Goal: Information Seeking & Learning: Find specific page/section

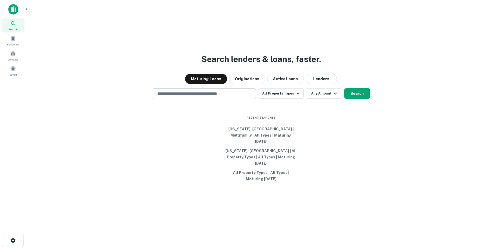
drag, startPoint x: 200, startPoint y: 98, endPoint x: 204, endPoint y: 103, distance: 6.6
click at [200, 97] on input "text" at bounding box center [203, 94] width 99 height 6
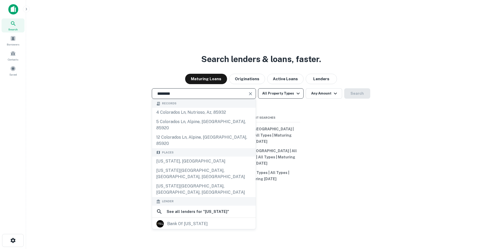
click at [293, 99] on button "All Property Types" at bounding box center [280, 93] width 45 height 10
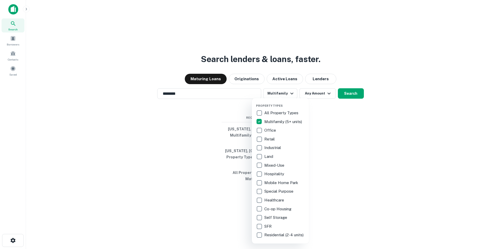
click at [330, 103] on div at bounding box center [249, 124] width 499 height 249
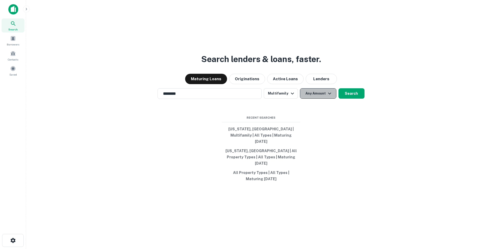
click at [319, 99] on button "Any Amount" at bounding box center [318, 93] width 36 height 10
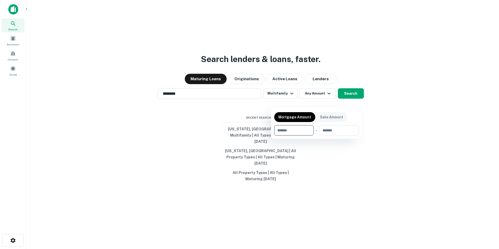
click at [354, 99] on div at bounding box center [249, 124] width 499 height 249
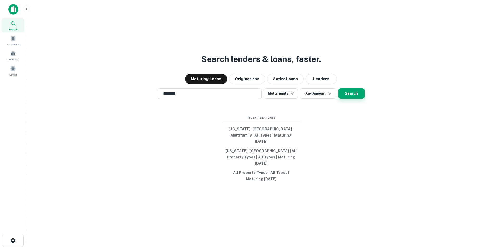
click at [351, 99] on button "Search" at bounding box center [351, 93] width 26 height 10
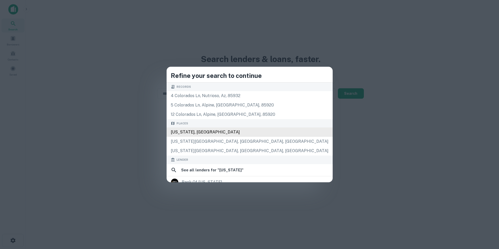
click at [249, 132] on div "[US_STATE], [GEOGRAPHIC_DATA]" at bounding box center [250, 132] width 166 height 9
type input "**********"
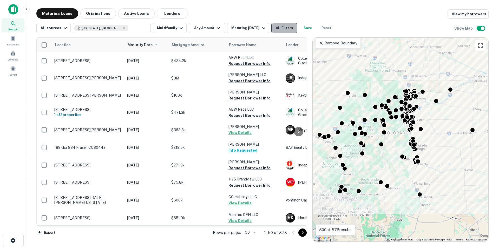
click at [283, 28] on button "All Filters" at bounding box center [285, 28] width 26 height 10
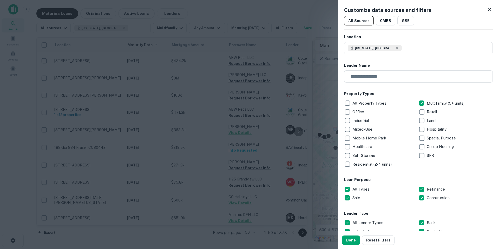
scroll to position [52, 0]
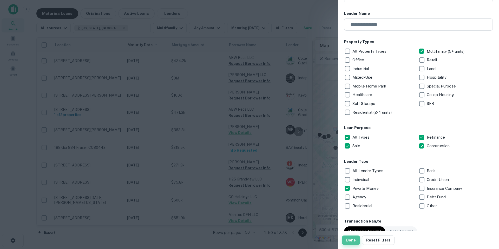
click at [352, 240] on button "Done" at bounding box center [351, 240] width 18 height 9
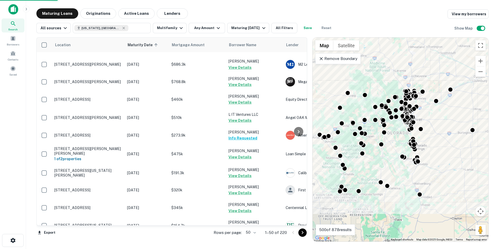
scroll to position [104, 0]
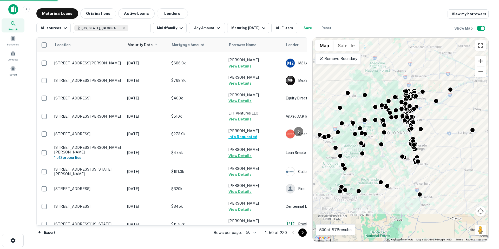
click at [305, 234] on icon "Go to next page" at bounding box center [303, 233] width 6 height 6
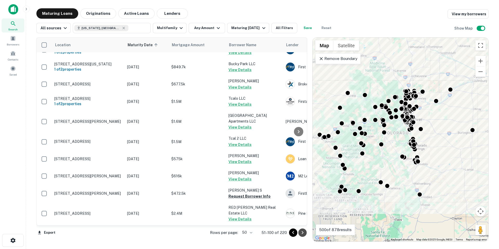
click at [303, 233] on icon "Go to next page" at bounding box center [303, 233] width 6 height 6
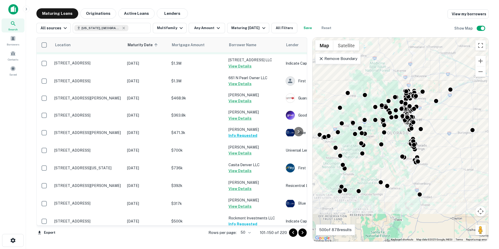
scroll to position [723, 0]
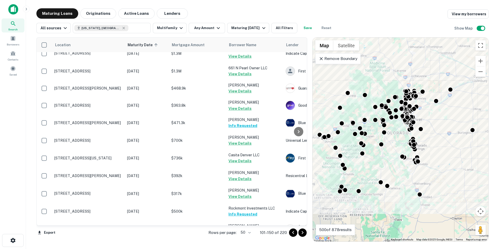
click at [301, 236] on icon "Go to next page" at bounding box center [303, 233] width 6 height 6
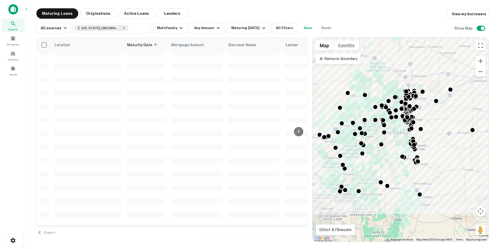
click at [302, 234] on div "Export" at bounding box center [171, 231] width 271 height 11
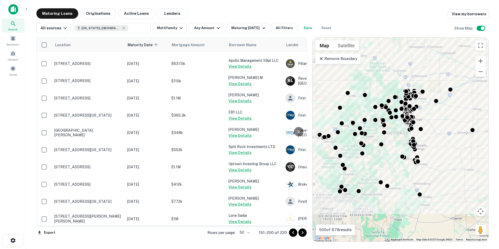
scroll to position [715, 0]
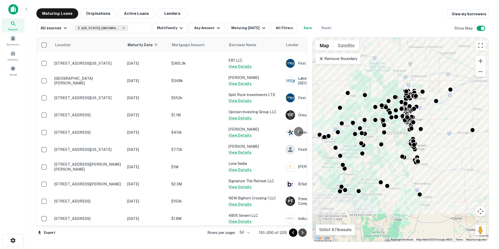
click at [303, 234] on icon "Go to next page" at bounding box center [303, 233] width 6 height 6
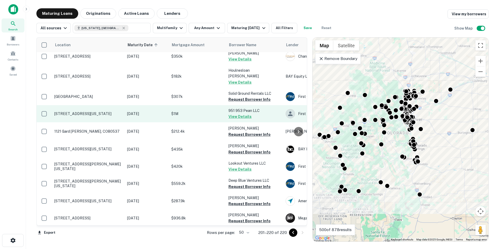
scroll to position [104, 0]
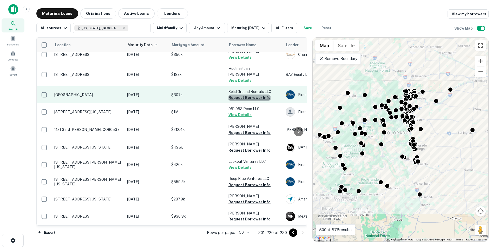
click at [263, 95] on button "Request Borrower Info" at bounding box center [250, 98] width 42 height 6
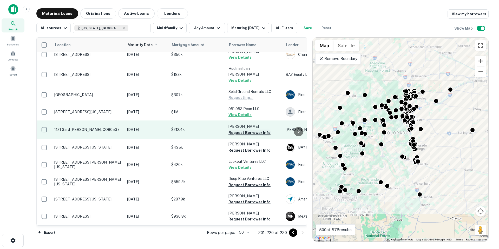
click at [265, 130] on button "Request Borrower Info" at bounding box center [250, 133] width 42 height 6
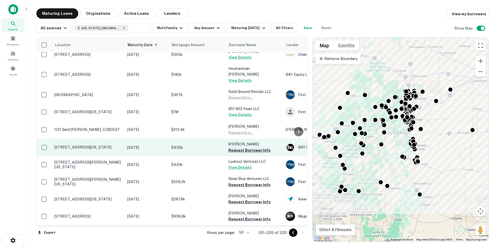
click at [261, 147] on button "Request Borrower Info" at bounding box center [250, 150] width 42 height 6
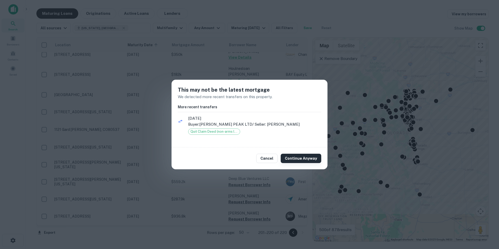
click at [298, 157] on button "Continue Anyway" at bounding box center [301, 158] width 41 height 9
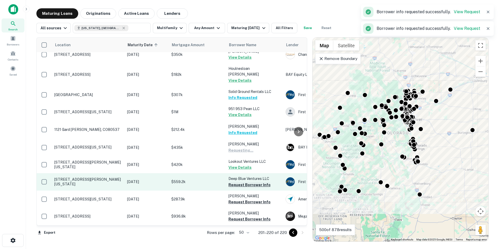
click at [262, 182] on button "Request Borrower Info" at bounding box center [250, 185] width 42 height 6
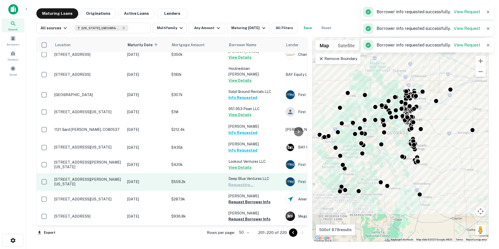
scroll to position [156, 0]
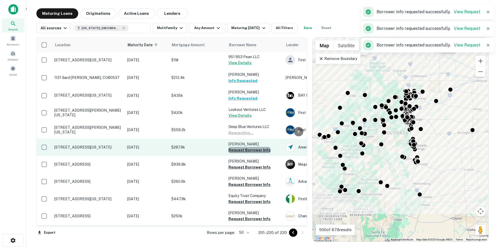
click at [263, 147] on button "Request Borrower Info" at bounding box center [250, 150] width 42 height 6
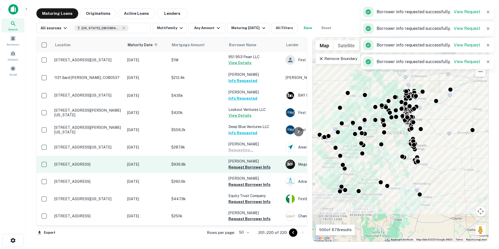
click at [265, 164] on button "Request Borrower Info" at bounding box center [250, 167] width 42 height 6
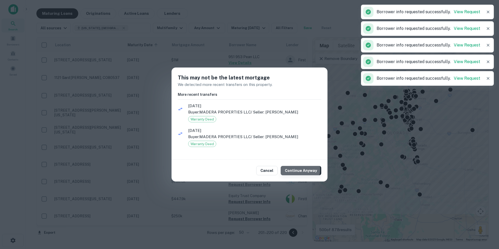
click at [299, 169] on button "Continue Anyway" at bounding box center [301, 170] width 41 height 9
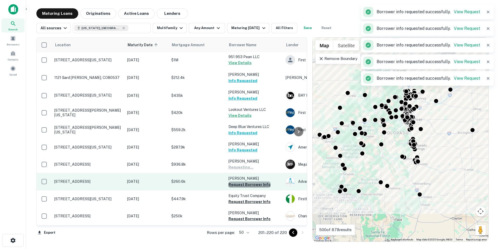
click at [267, 182] on button "Request Borrower Info" at bounding box center [250, 185] width 42 height 6
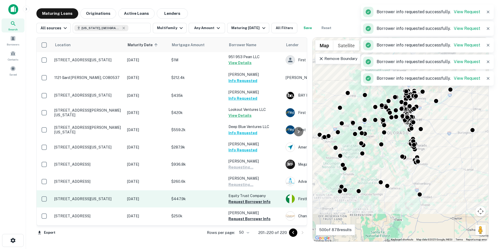
click at [260, 199] on button "Request Borrower Info" at bounding box center [250, 202] width 42 height 6
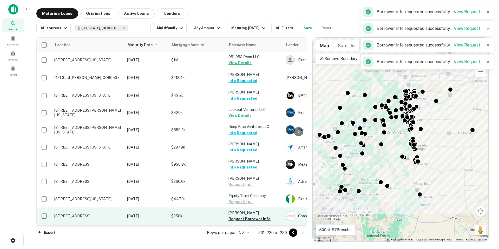
click at [257, 216] on button "Request Borrower Info" at bounding box center [250, 219] width 42 height 6
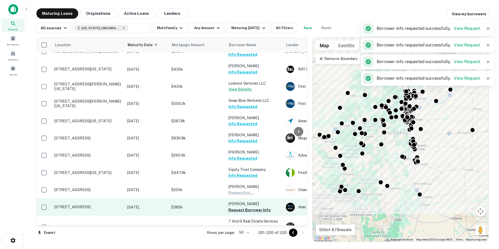
scroll to position [184, 0]
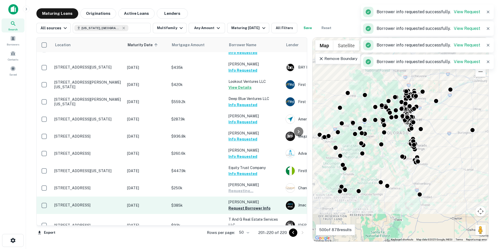
click at [261, 206] on button "Request Borrower Info" at bounding box center [250, 209] width 42 height 6
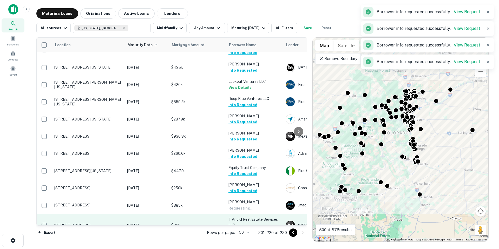
click at [259, 228] on button "Request Borrower Info" at bounding box center [250, 231] width 42 height 6
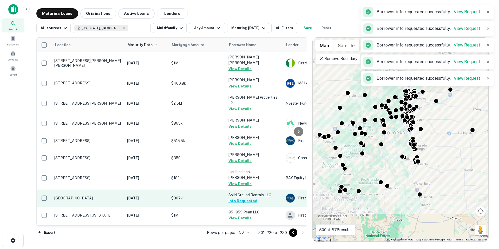
scroll to position [0, 0]
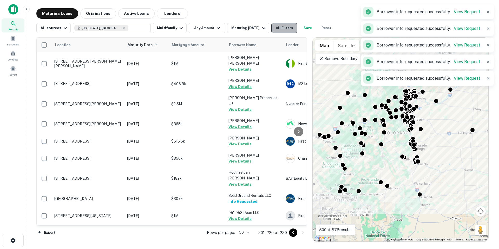
click at [277, 29] on button "All Filters" at bounding box center [285, 28] width 26 height 10
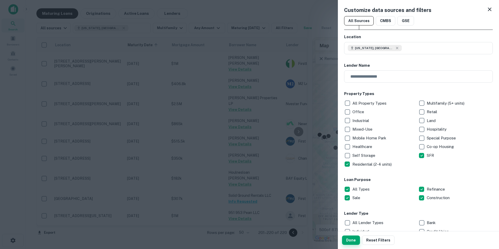
click at [351, 239] on button "Done" at bounding box center [351, 240] width 18 height 9
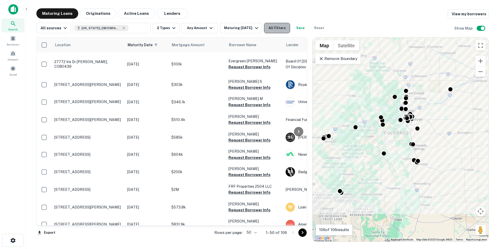
click at [280, 30] on button "All Filters" at bounding box center [277, 28] width 26 height 10
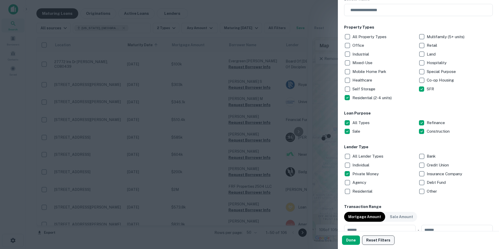
scroll to position [78, 0]
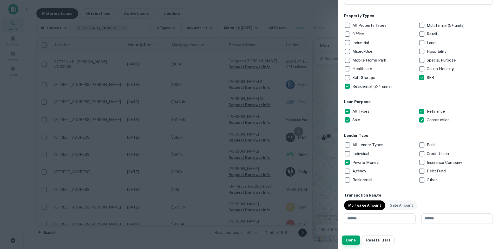
click at [353, 242] on button "Done" at bounding box center [351, 240] width 18 height 9
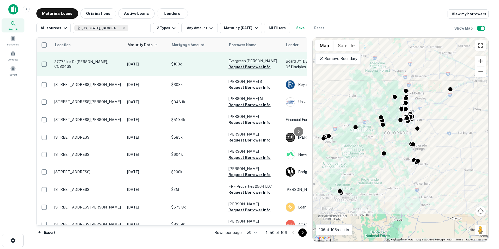
click at [249, 64] on button "Request Borrower Info" at bounding box center [250, 67] width 42 height 6
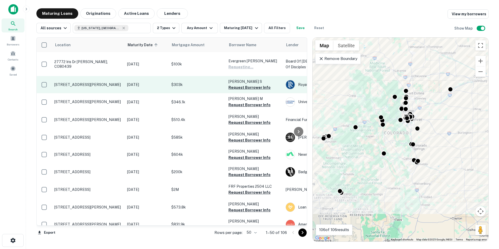
drag, startPoint x: 246, startPoint y: 83, endPoint x: 248, endPoint y: 87, distance: 4.7
click at [246, 85] on button "Request Borrower Info" at bounding box center [250, 88] width 42 height 6
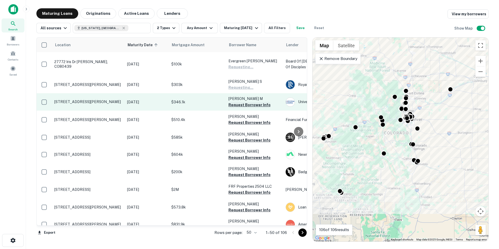
click at [247, 102] on button "Request Borrower Info" at bounding box center [250, 105] width 42 height 6
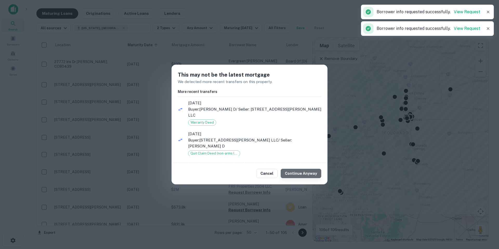
click at [305, 170] on button "Continue Anyway" at bounding box center [301, 173] width 41 height 9
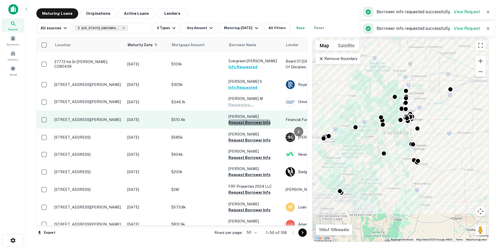
click at [255, 120] on button "Request Borrower Info" at bounding box center [250, 123] width 42 height 6
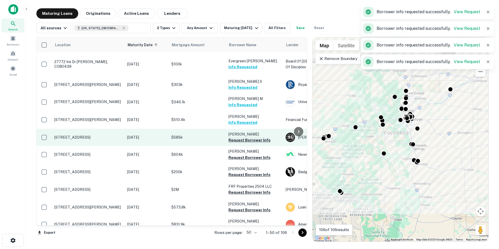
click at [255, 137] on button "Request Borrower Info" at bounding box center [250, 140] width 42 height 6
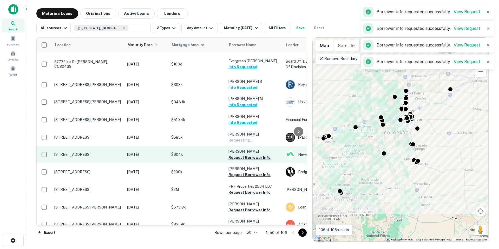
click at [252, 155] on button "Request Borrower Info" at bounding box center [250, 158] width 42 height 6
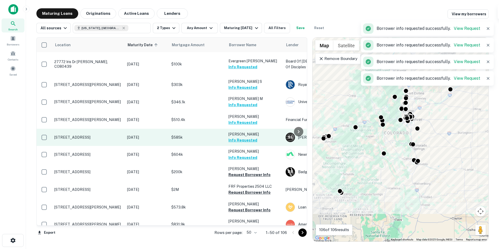
scroll to position [52, 0]
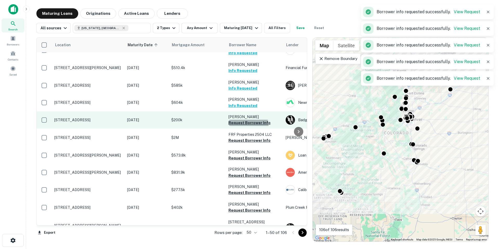
click at [248, 120] on button "Request Borrower Info" at bounding box center [250, 123] width 42 height 6
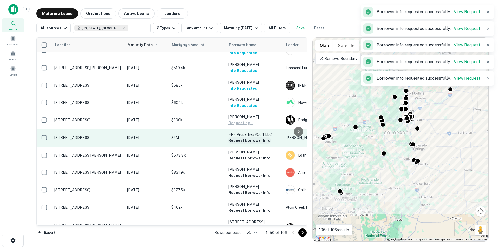
click at [249, 138] on button "Request Borrower Info" at bounding box center [250, 141] width 42 height 6
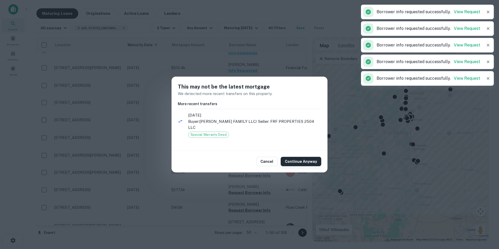
click at [309, 158] on button "Continue Anyway" at bounding box center [301, 161] width 41 height 9
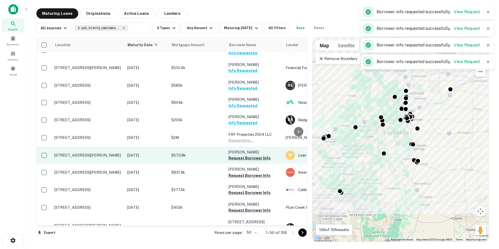
click at [259, 155] on button "Request Borrower Info" at bounding box center [250, 158] width 42 height 6
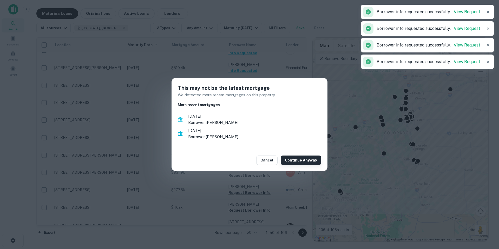
click at [305, 162] on button "Continue Anyway" at bounding box center [301, 160] width 41 height 9
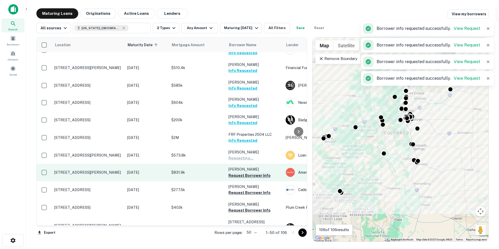
click at [259, 173] on button "Request Borrower Info" at bounding box center [250, 176] width 42 height 6
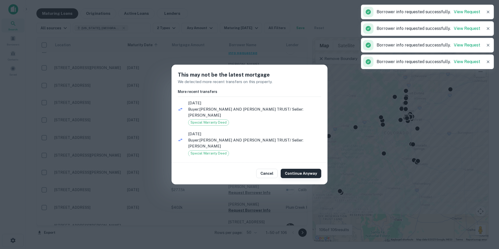
click at [307, 170] on button "Continue Anyway" at bounding box center [301, 173] width 41 height 9
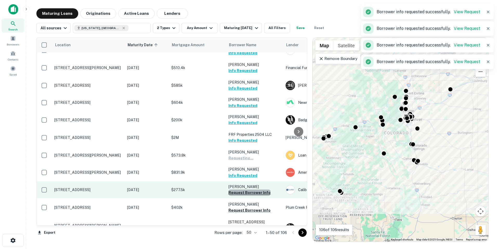
click at [254, 190] on button "Request Borrower Info" at bounding box center [250, 193] width 42 height 6
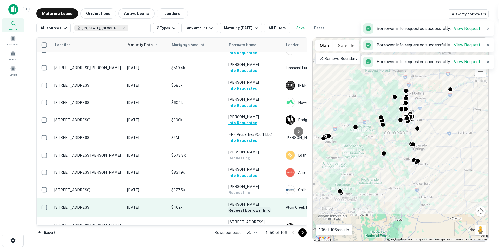
click at [261, 208] on button "Request Borrower Info" at bounding box center [250, 211] width 42 height 6
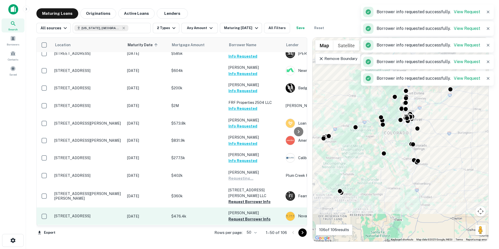
scroll to position [104, 0]
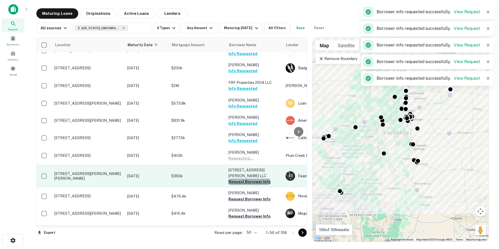
click at [260, 179] on button "Request Borrower Info" at bounding box center [250, 182] width 42 height 6
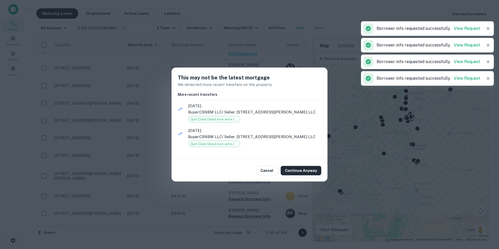
click at [298, 170] on button "Continue Anyway" at bounding box center [301, 170] width 41 height 9
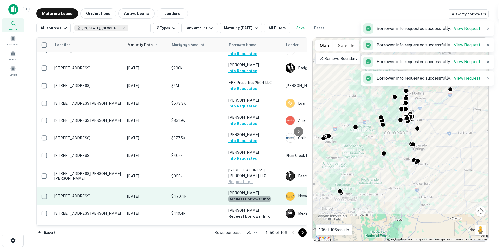
click at [260, 196] on button "Request Borrower Info" at bounding box center [250, 199] width 42 height 6
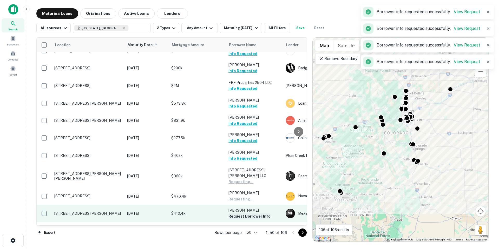
click at [264, 214] on button "Request Borrower Info" at bounding box center [250, 217] width 42 height 6
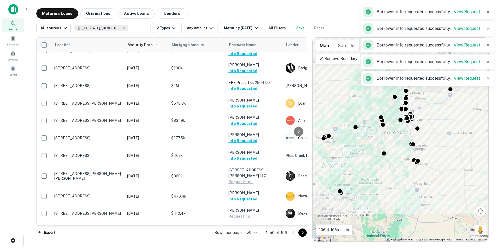
scroll to position [182, 0]
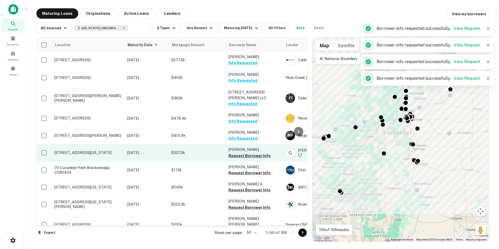
click at [262, 153] on button "Request Borrower Info" at bounding box center [250, 156] width 42 height 6
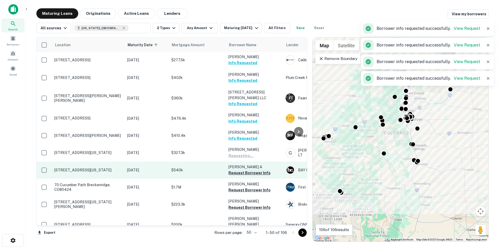
click at [262, 170] on button "Request Borrower Info" at bounding box center [250, 173] width 42 height 6
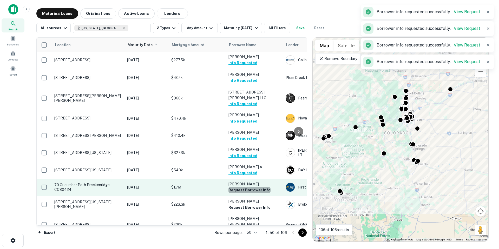
click at [262, 187] on button "Request Borrower Info" at bounding box center [250, 190] width 42 height 6
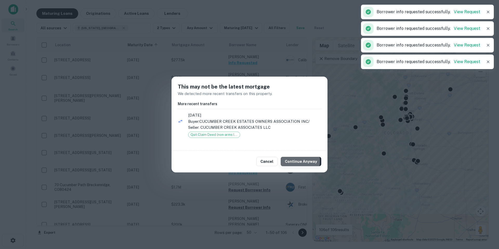
click at [288, 161] on button "Continue Anyway" at bounding box center [301, 161] width 41 height 9
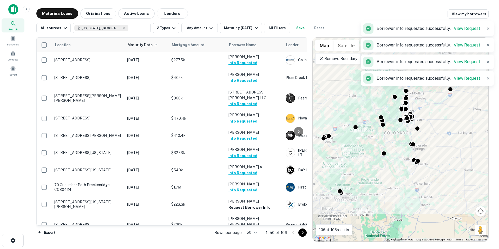
scroll to position [260, 0]
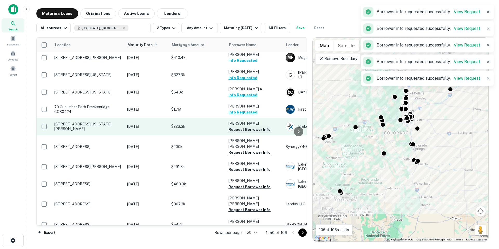
click at [266, 127] on button "Request Borrower Info" at bounding box center [250, 130] width 42 height 6
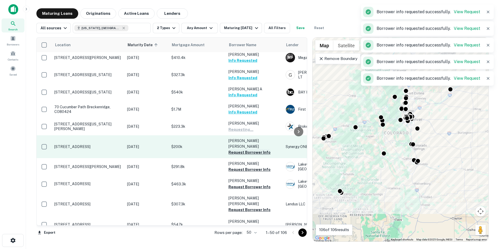
click at [266, 150] on button "Request Borrower Info" at bounding box center [250, 153] width 42 height 6
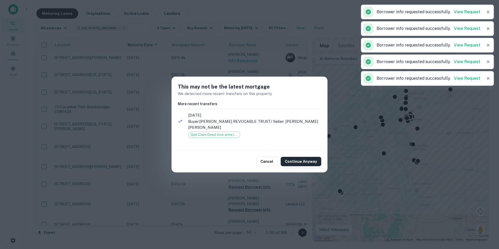
click at [294, 157] on button "Continue Anyway" at bounding box center [301, 161] width 41 height 9
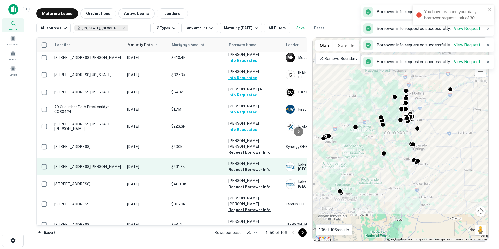
drag, startPoint x: 260, startPoint y: 157, endPoint x: 269, endPoint y: 161, distance: 9.7
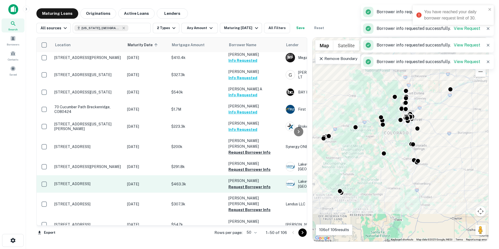
click at [260, 158] on td "[PERSON_NAME] R Request Borrower Info" at bounding box center [254, 166] width 57 height 17
